Goal: Transaction & Acquisition: Purchase product/service

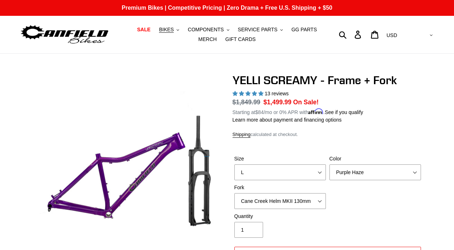
select select "L"
select select "Purple Haze"
select select "highest-rating"
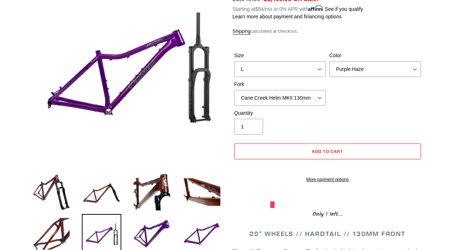
click at [320, 92] on select "Cane Creek Helm MKII 130mm Fox 34 SL Factory Grip X 130mm RockShox Pike Ultimat…" at bounding box center [280, 98] width 92 height 16
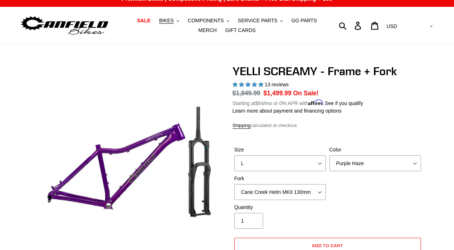
scroll to position [11, 0]
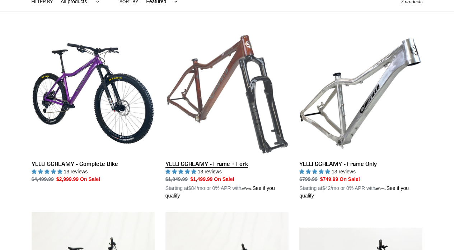
scroll to position [174, 0]
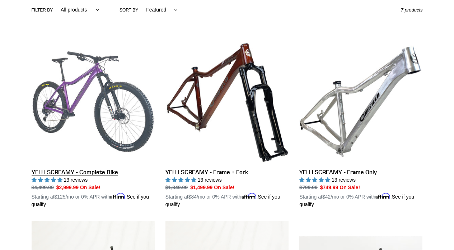
click at [104, 102] on link "YELLI SCREAMY - Complete Bike" at bounding box center [93, 124] width 123 height 168
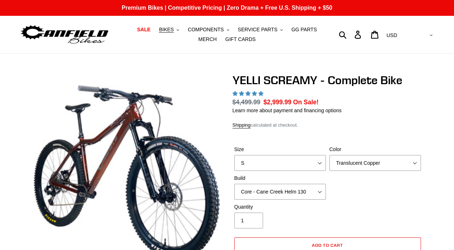
select select "highest-rating"
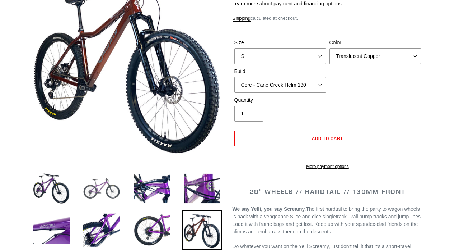
click at [108, 177] on img at bounding box center [102, 188] width 40 height 40
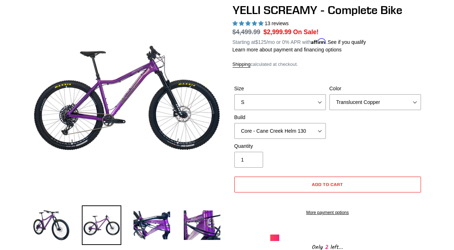
scroll to position [51, 0]
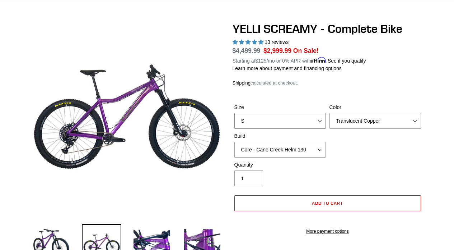
click at [302, 124] on select "S M L XL" at bounding box center [280, 121] width 92 height 16
select select "L"
click at [234, 113] on select "S M L XL" at bounding box center [280, 121] width 92 height 16
click at [351, 121] on select "Translucent Copper Purple Haze Raw" at bounding box center [376, 121] width 92 height 16
select select "Purple Haze"
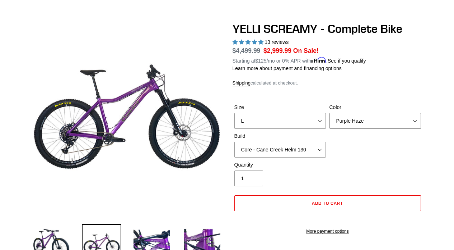
click at [330, 113] on select "Translucent Copper Purple Haze Raw" at bounding box center [376, 121] width 92 height 16
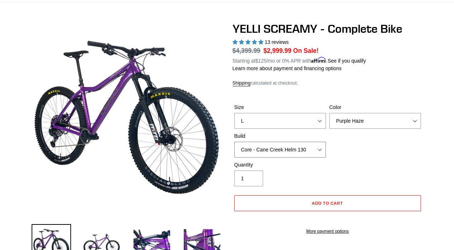
click at [318, 148] on select "Core - Cane Creek Helm 130 Pro - Cane Creek Helm 130 Core - Fox 34 SL Factory G…" at bounding box center [280, 149] width 92 height 16
select select "Core - RockShox Pike Ultimate 130"
click at [234, 141] on select "Core - Cane Creek Helm 130 Pro - Cane Creek Helm 130 Core - Fox 34 SL Factory G…" at bounding box center [280, 149] width 92 height 16
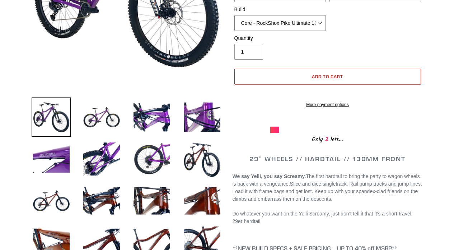
scroll to position [170, 0]
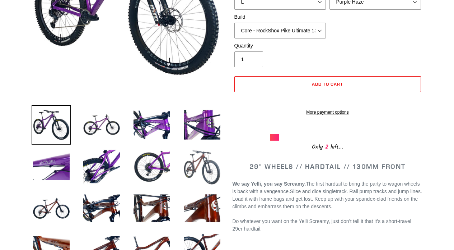
click at [205, 175] on img at bounding box center [202, 167] width 40 height 40
select select "Translucent Copper"
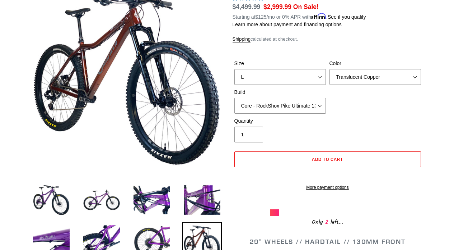
scroll to position [91, 0]
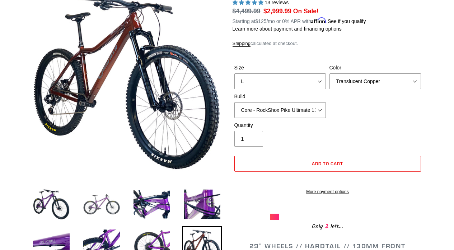
click at [96, 196] on img at bounding box center [102, 204] width 40 height 40
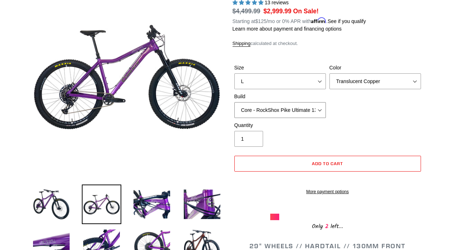
click at [317, 106] on select "Core - Cane Creek Helm 130 Pro - Cane Creek Helm 130 Core - Fox 34 SL Factory G…" at bounding box center [280, 110] width 92 height 16
select select "Pro - Cane Creek Helm 130"
click at [234, 102] on select "Core - Cane Creek Helm 130 Pro - Cane Creek Helm 130 Core - Fox 34 SL Factory G…" at bounding box center [280, 110] width 92 height 16
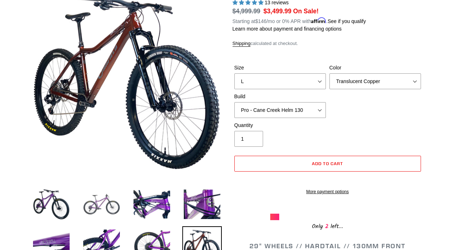
click at [106, 199] on img at bounding box center [102, 204] width 40 height 40
